Goal: Task Accomplishment & Management: Complete application form

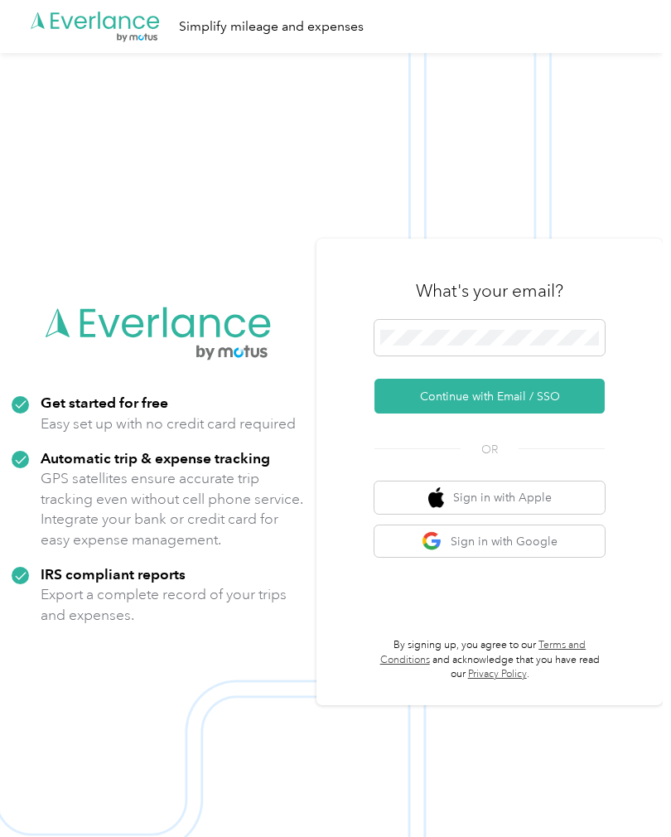
click at [570, 413] on button "Continue with Email / SSO" at bounding box center [489, 396] width 230 height 35
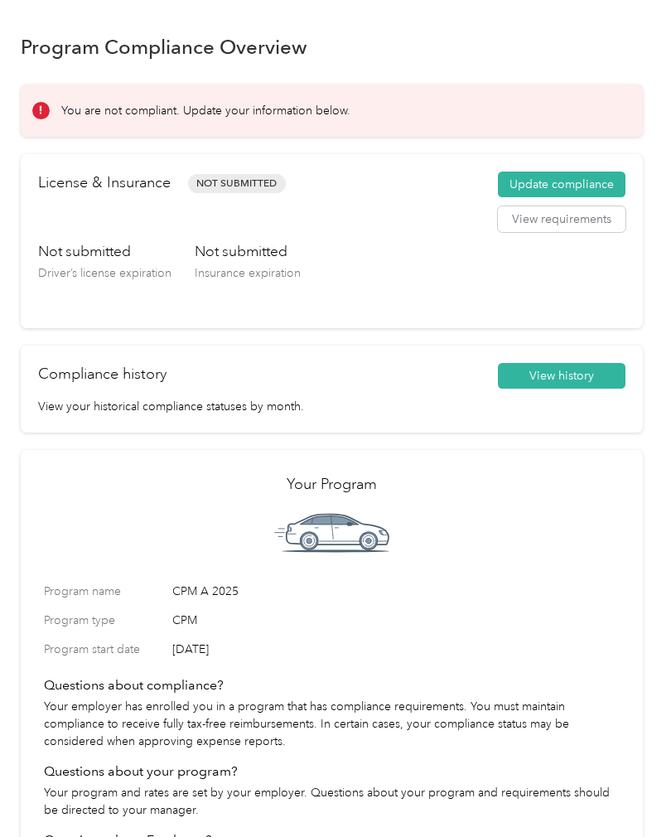
click at [600, 192] on button "Update compliance" at bounding box center [562, 184] width 128 height 27
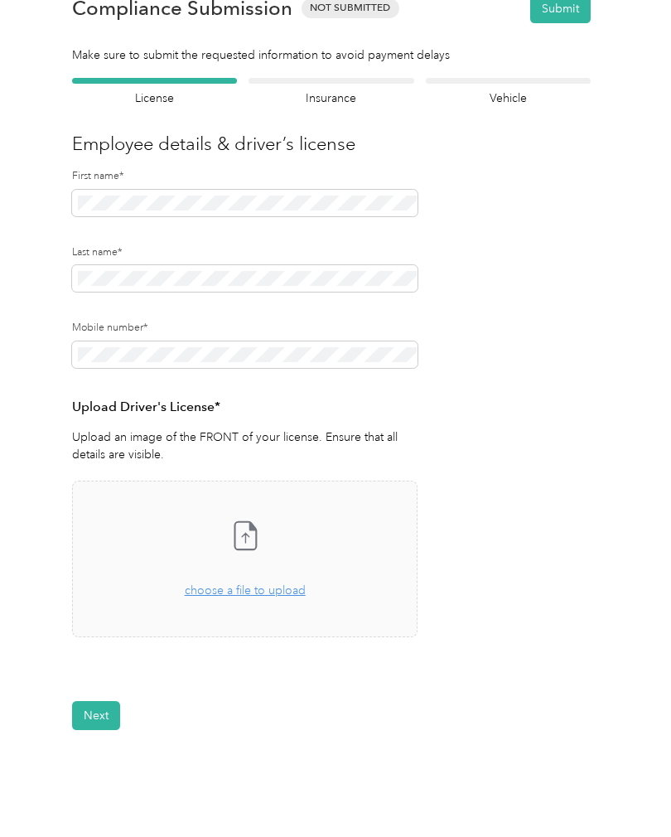
scroll to position [51, 0]
click at [263, 596] on div "Drag and drop your file here, or choose a file to upload" at bounding box center [245, 580] width 121 height 36
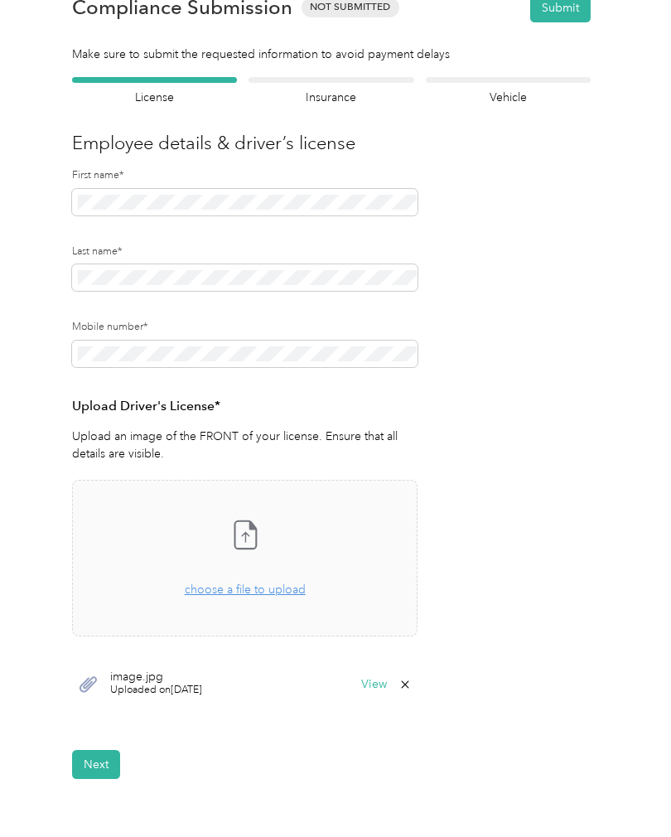
click at [100, 755] on button "Next" at bounding box center [96, 764] width 48 height 29
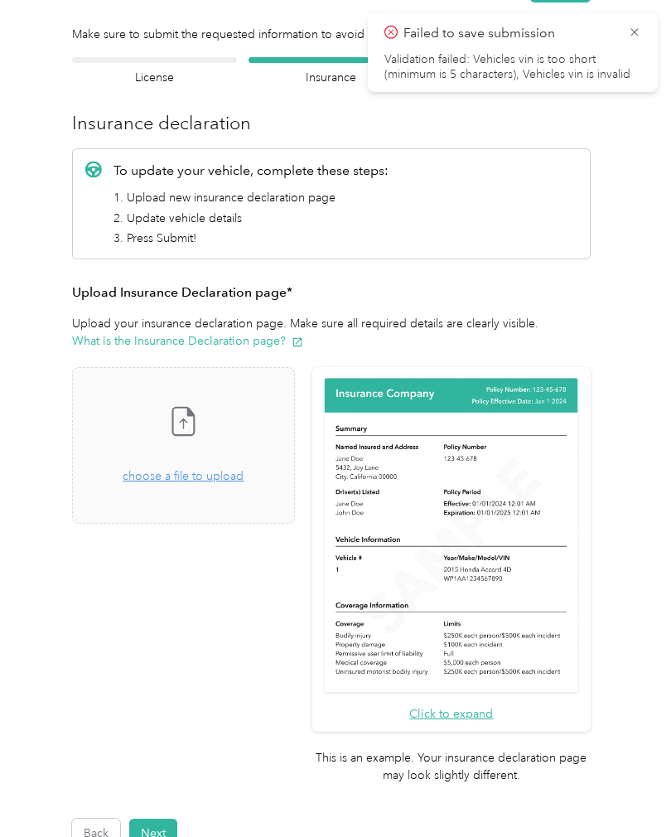
scroll to position [72, 0]
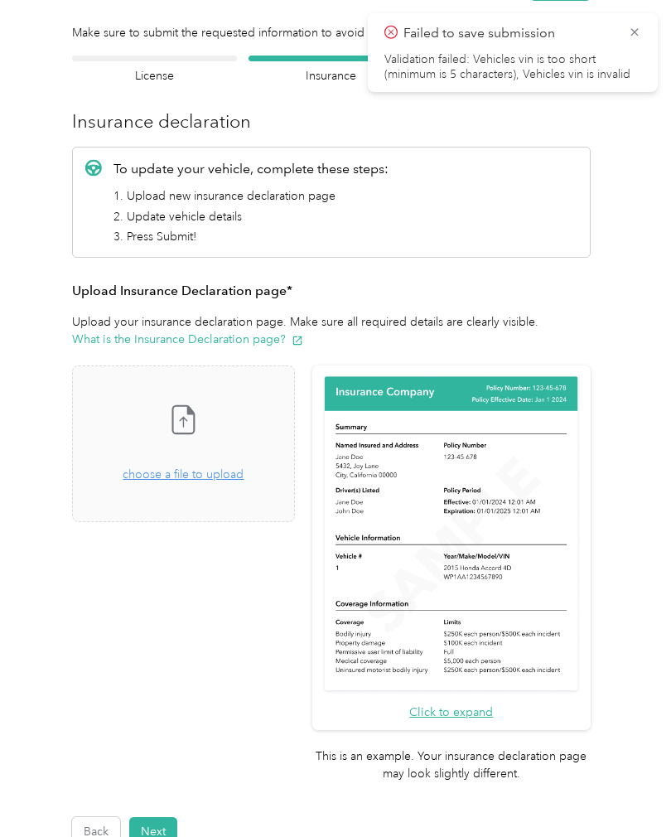
click at [213, 479] on span "choose a file to upload" at bounding box center [183, 474] width 121 height 14
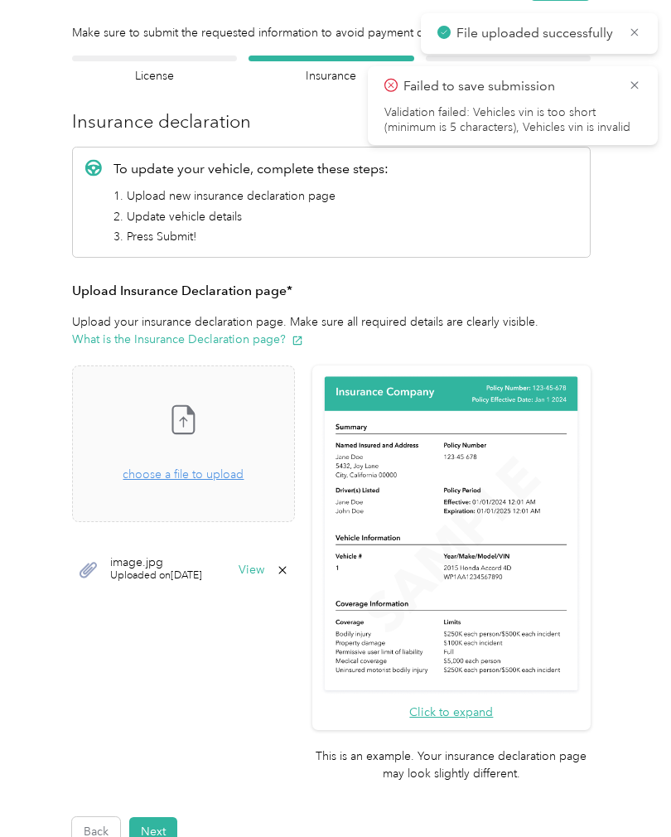
click at [162, 817] on button "Next" at bounding box center [153, 831] width 48 height 29
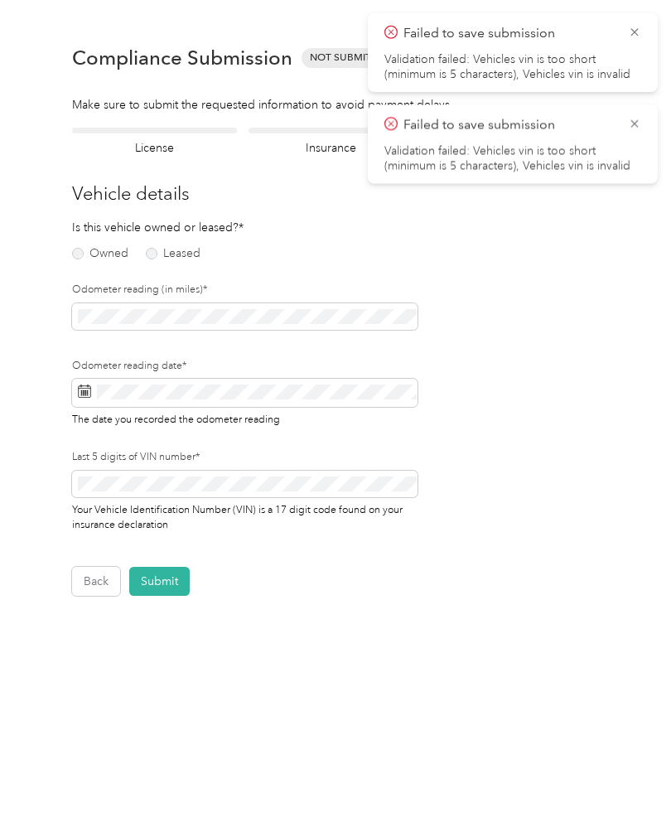
click at [267, 303] on span at bounding box center [244, 316] width 345 height 27
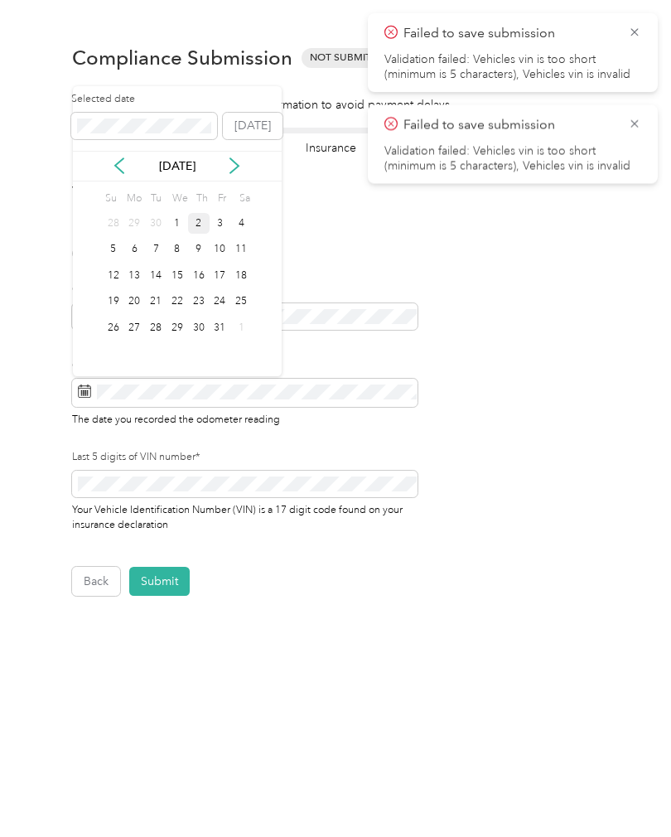
click at [198, 224] on div "2" at bounding box center [199, 223] width 22 height 21
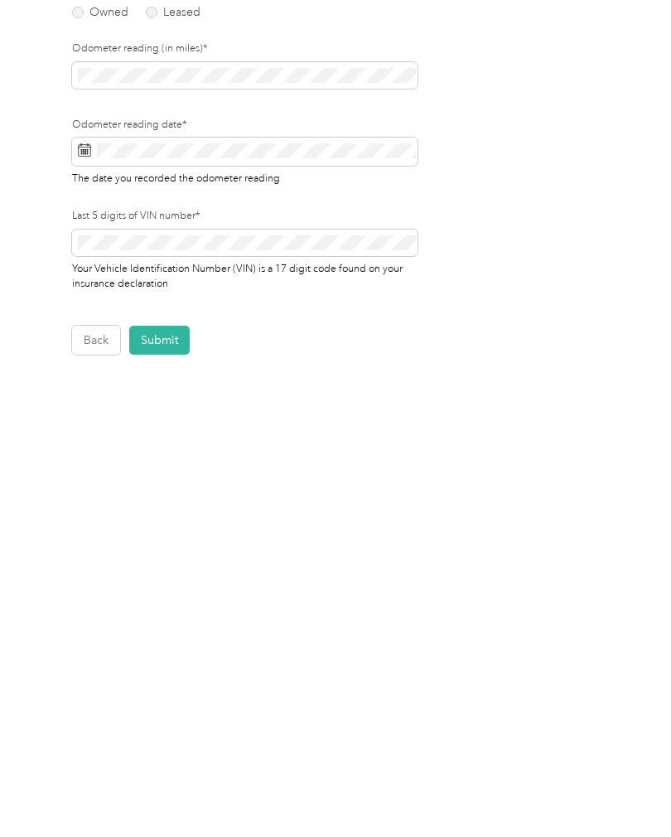
click at [170, 567] on button "Submit" at bounding box center [159, 581] width 60 height 29
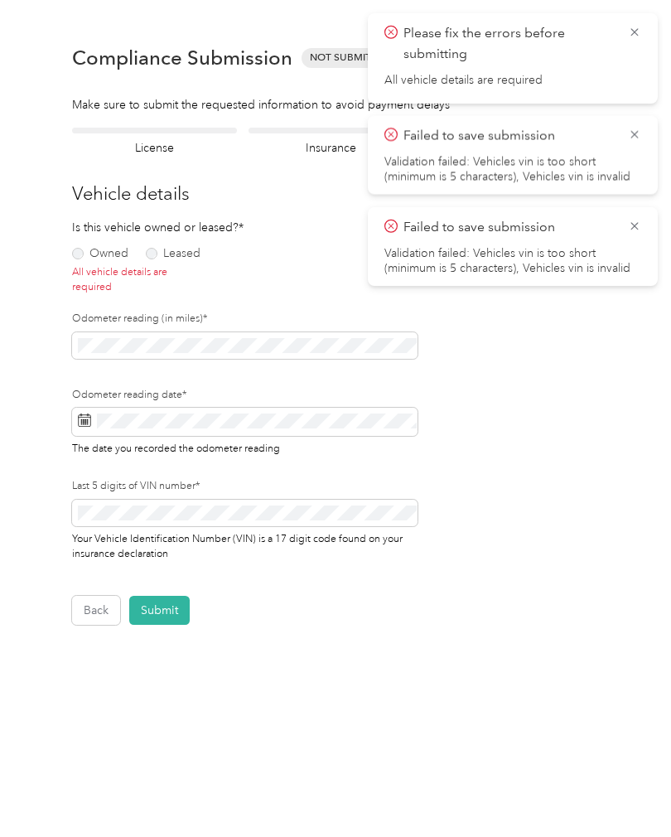
click at [79, 248] on label "Owned" at bounding box center [100, 254] width 56 height 12
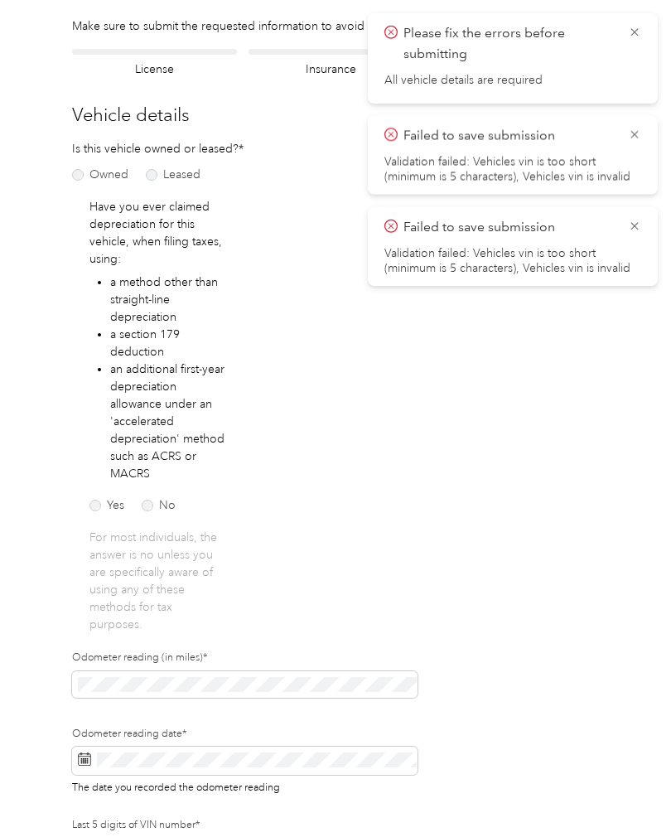
scroll to position [84, 0]
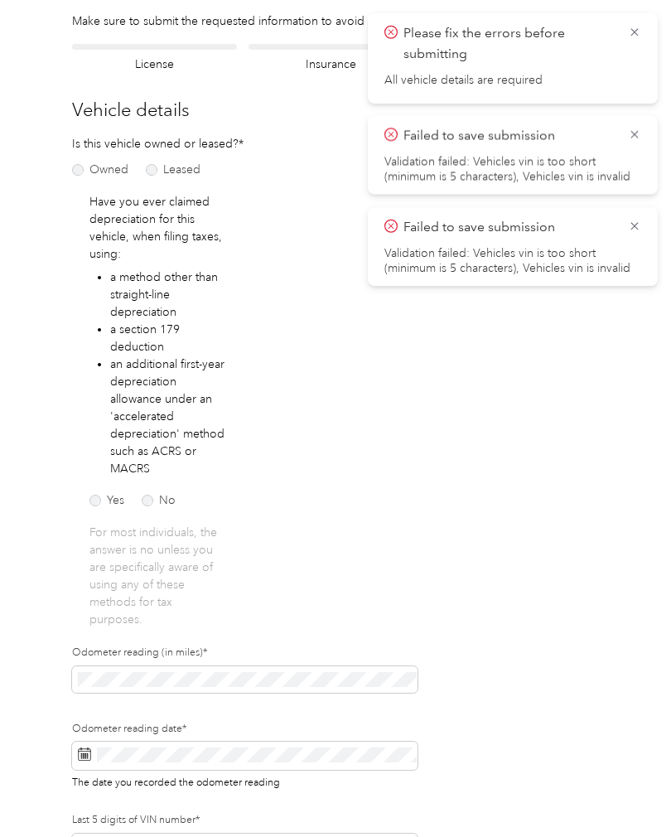
click at [143, 494] on label "No" at bounding box center [159, 500] width 34 height 12
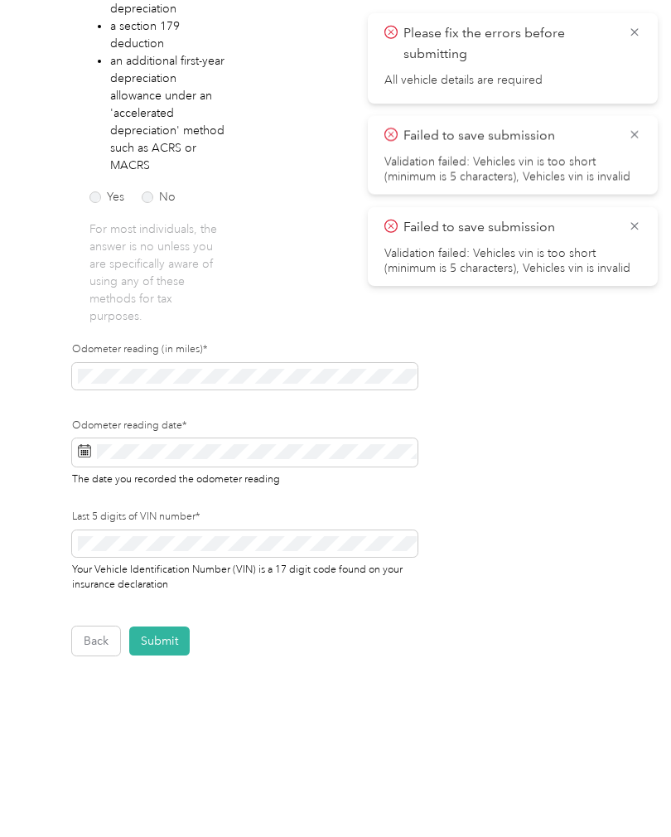
scroll to position [386, 0]
click at [171, 627] on button "Submit" at bounding box center [159, 641] width 60 height 29
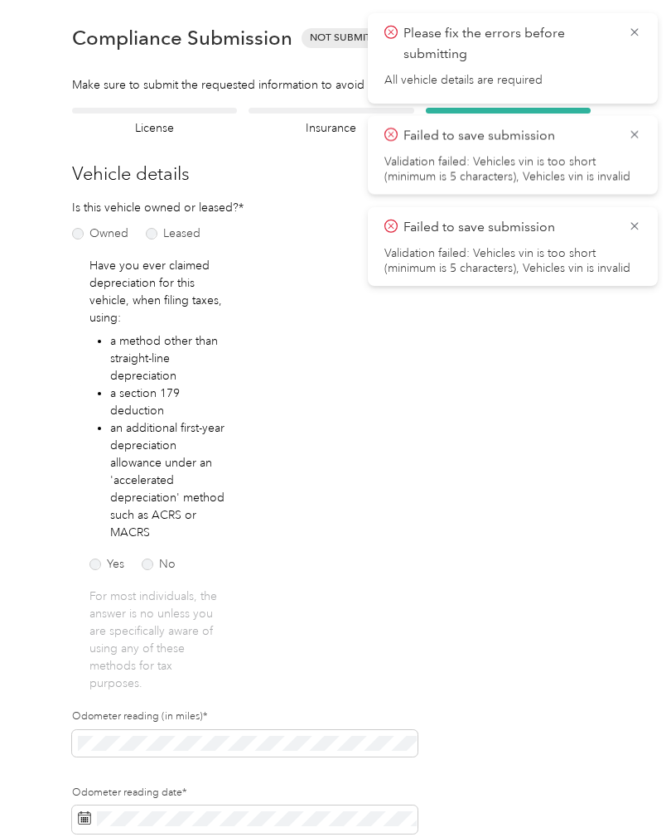
scroll to position [1, 0]
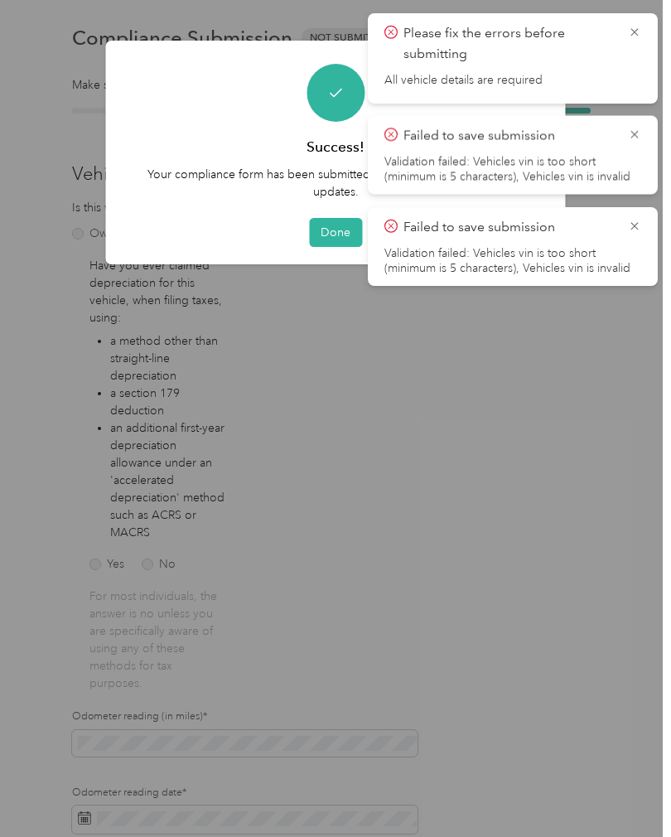
click at [331, 218] on button "Done" at bounding box center [335, 232] width 53 height 29
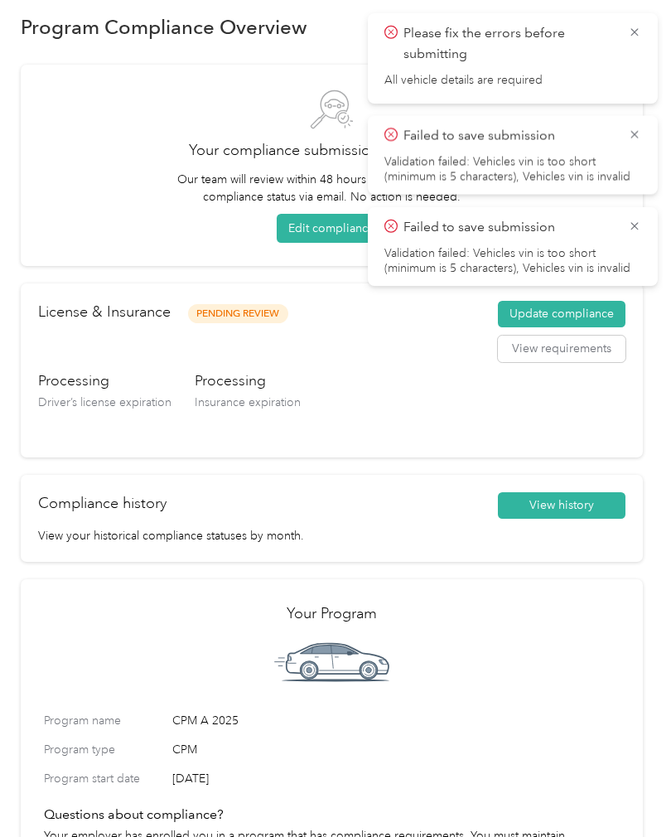
click at [633, 33] on icon at bounding box center [634, 32] width 13 height 15
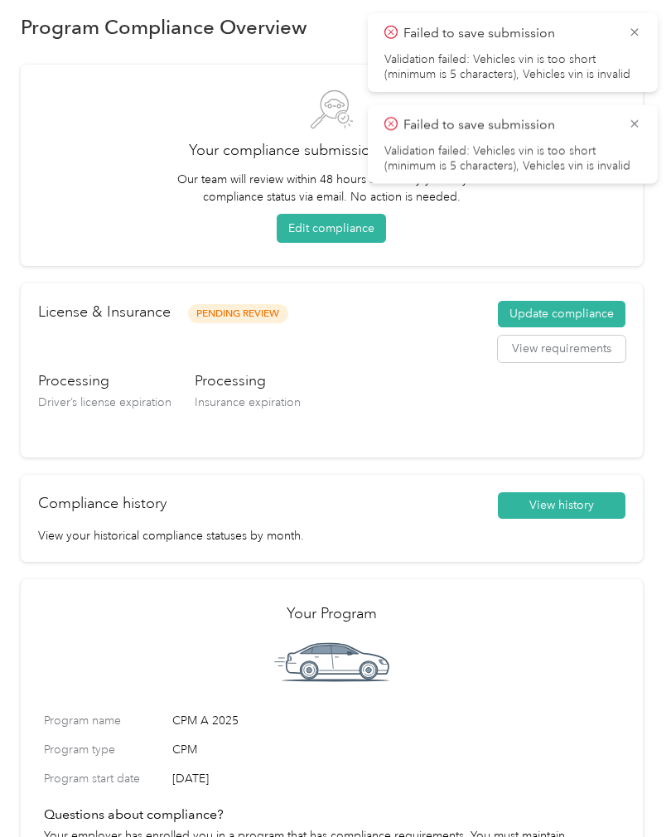
click at [640, 35] on icon at bounding box center [634, 32] width 13 height 15
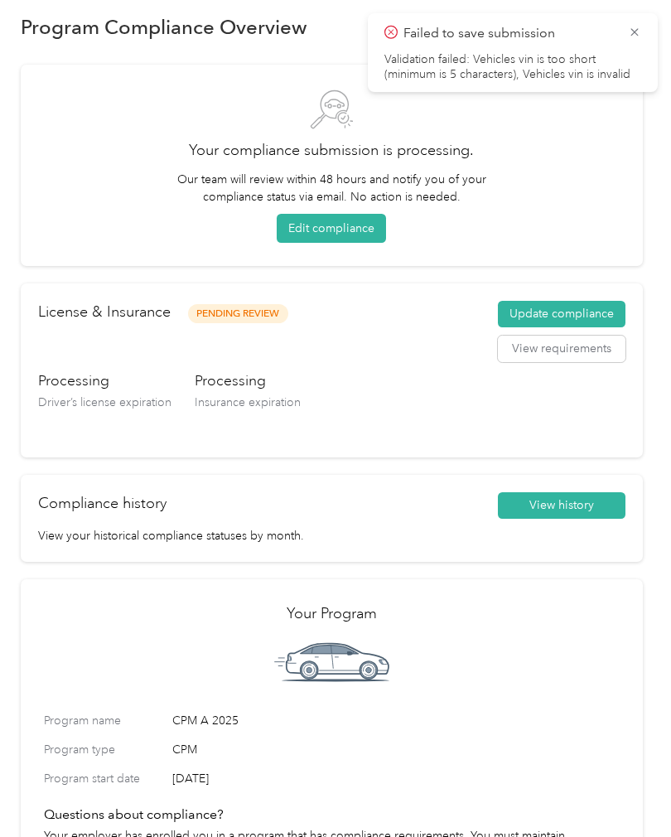
click at [629, 42] on span "Failed to save submission" at bounding box center [512, 33] width 257 height 21
click at [632, 29] on icon at bounding box center [634, 32] width 13 height 15
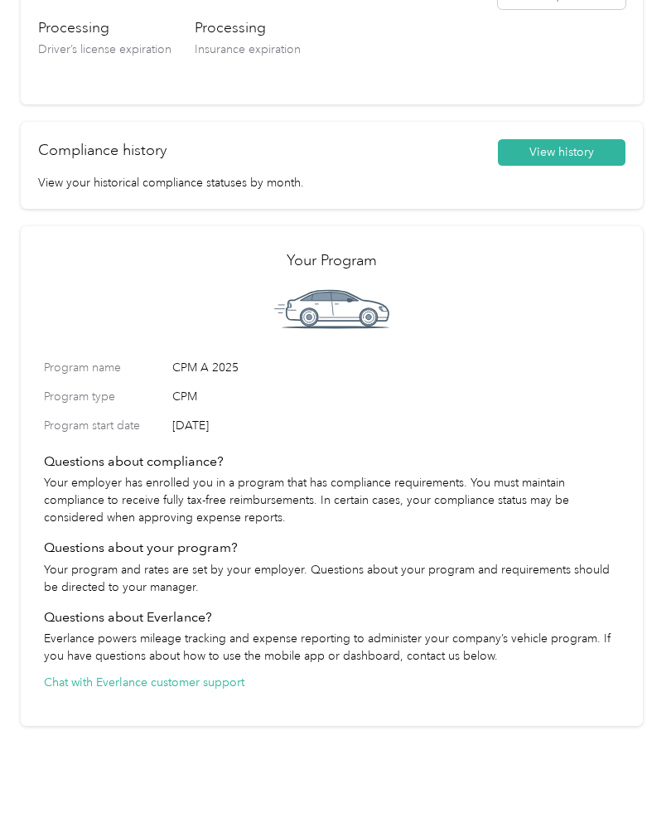
scroll to position [373, 0]
